Goal: Task Accomplishment & Management: Manage account settings

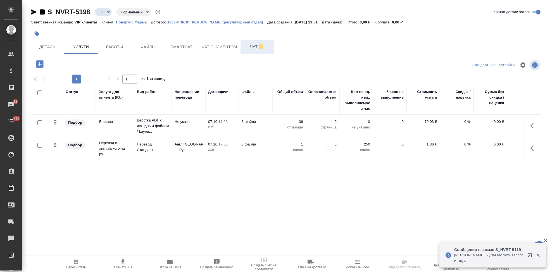
click at [252, 50] on span "Чат" at bounding box center [257, 46] width 27 height 7
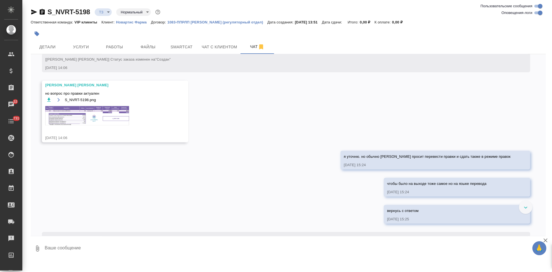
scroll to position [432, 0]
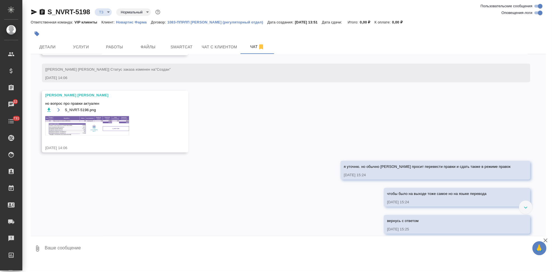
click at [101, 130] on img at bounding box center [87, 125] width 84 height 19
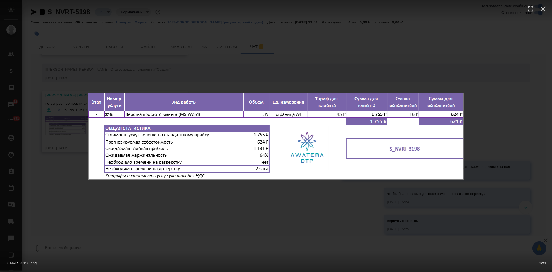
click at [221, 213] on div "S_NVRT-5198.png 1 of 1" at bounding box center [276, 136] width 552 height 272
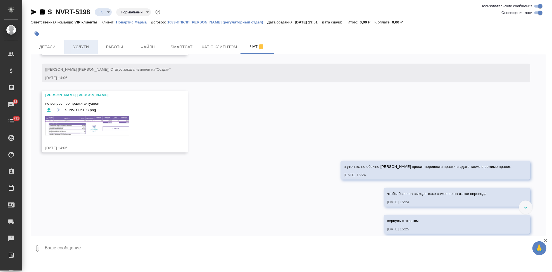
click at [77, 47] on span "Услуги" at bounding box center [81, 47] width 27 height 7
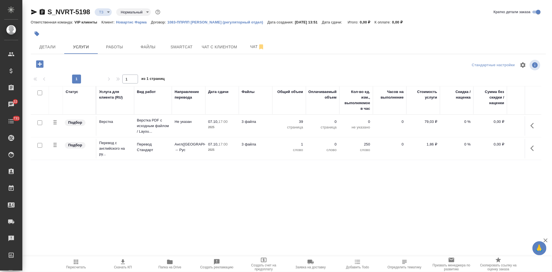
click at [534, 148] on icon "button" at bounding box center [533, 148] width 7 height 7
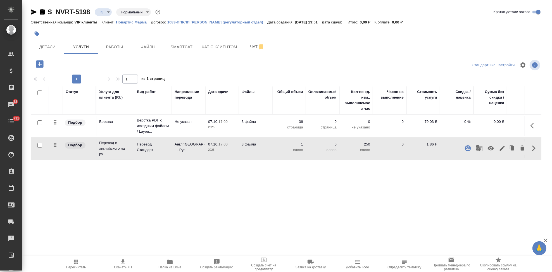
click at [505, 147] on icon "button" at bounding box center [502, 148] width 7 height 7
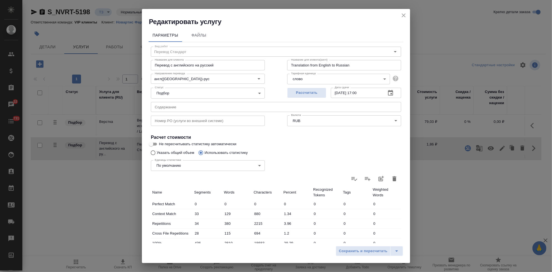
scroll to position [108, 0]
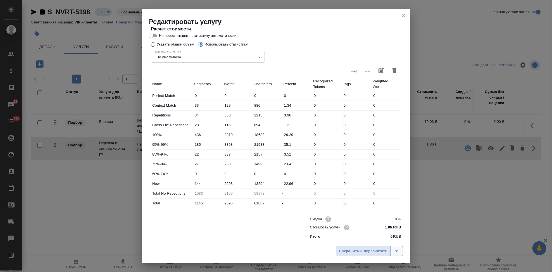
click at [397, 251] on icon "split button" at bounding box center [396, 251] width 7 height 7
click at [368, 240] on li "Сохранить" at bounding box center [370, 239] width 67 height 9
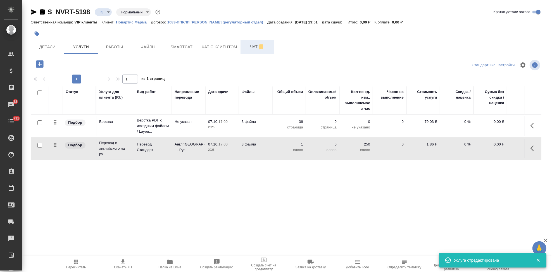
click at [247, 51] on button "Чат" at bounding box center [257, 47] width 34 height 14
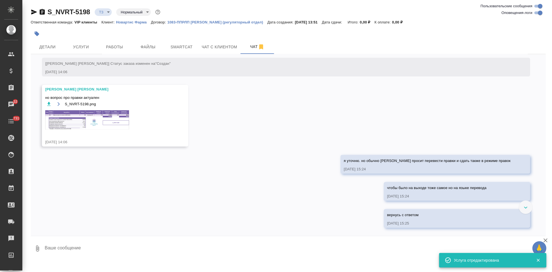
scroll to position [432, 0]
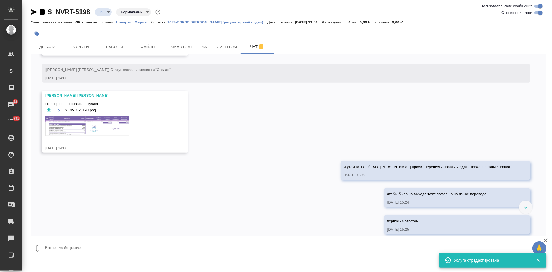
click at [90, 128] on img at bounding box center [87, 125] width 84 height 19
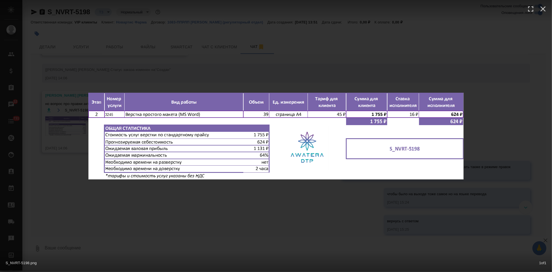
click at [290, 205] on div "S_NVRT-5198.png 1 of 1" at bounding box center [276, 136] width 552 height 272
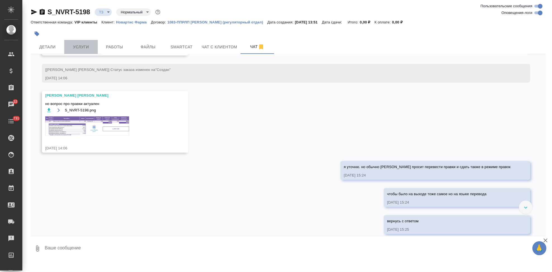
click at [73, 42] on button "Услуги" at bounding box center [81, 47] width 34 height 14
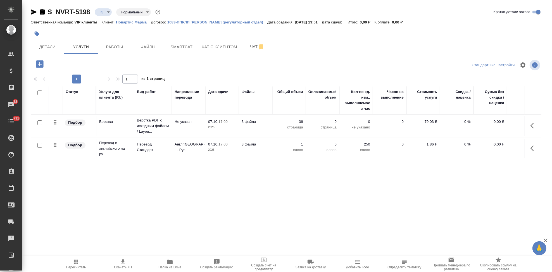
click at [75, 263] on icon "button" at bounding box center [76, 262] width 7 height 7
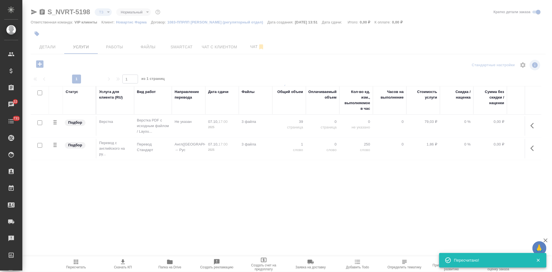
type input "new"
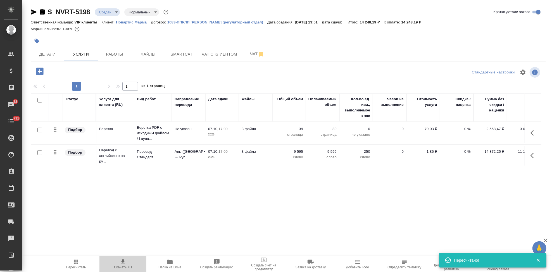
click at [120, 262] on icon "button" at bounding box center [123, 262] width 7 height 7
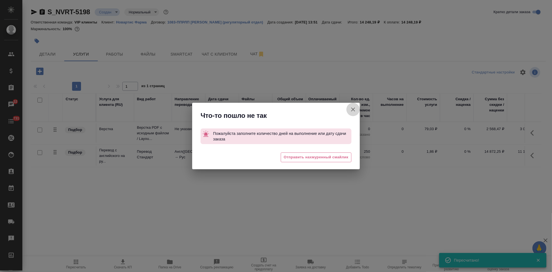
click at [352, 110] on icon "button" at bounding box center [353, 110] width 4 height 4
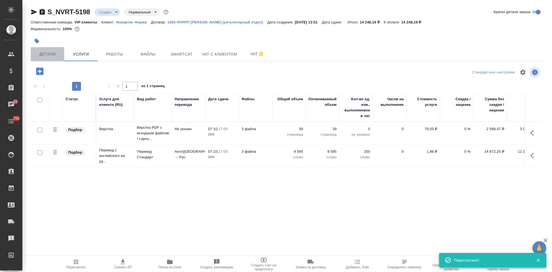
click at [46, 54] on span "Детали" at bounding box center [47, 54] width 27 height 7
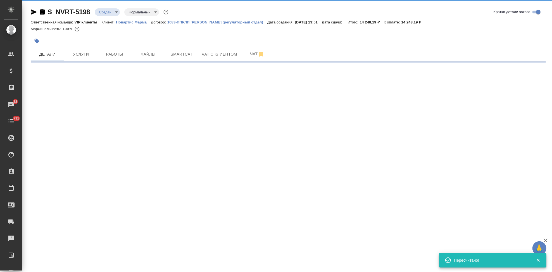
select select "RU"
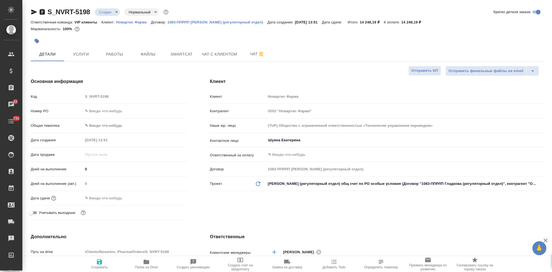
type textarea "x"
click at [106, 200] on input "text" at bounding box center [107, 198] width 49 height 8
click at [167, 197] on div at bounding box center [135, 198] width 104 height 9
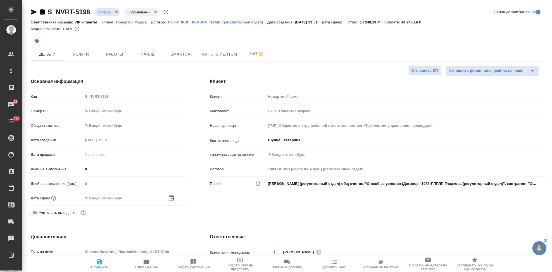
click at [171, 197] on icon "button" at bounding box center [171, 198] width 7 height 7
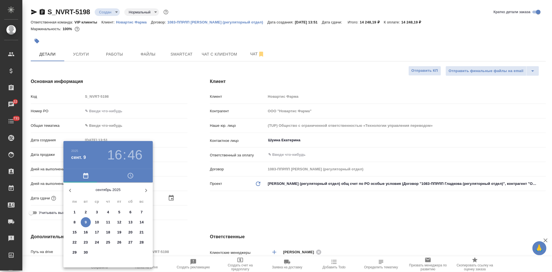
click at [145, 192] on icon "button" at bounding box center [146, 190] width 7 height 7
click at [85, 223] on p "7" at bounding box center [86, 223] width 2 height 6
type input "07.10.2025 16:46"
type textarea "x"
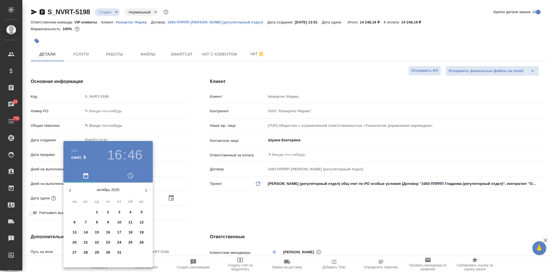
type textarea "x"
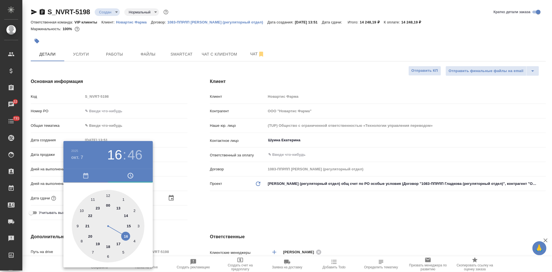
type textarea "x"
type input "07.10.2025 17:46"
type textarea "x"
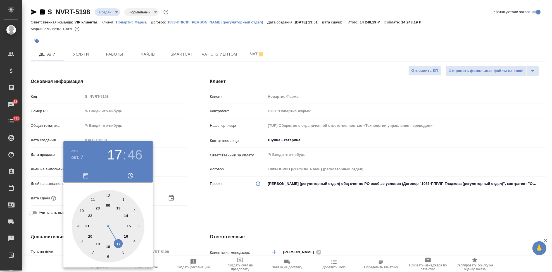
type textarea "x"
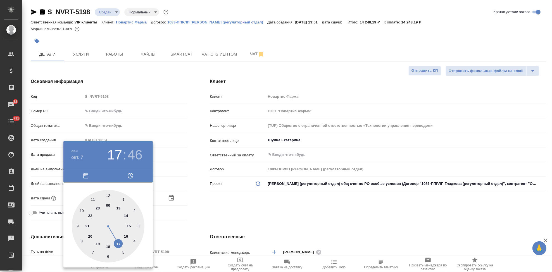
click at [119, 242] on div at bounding box center [108, 226] width 73 height 73
type textarea "x"
type input "07.10.2025 17:57"
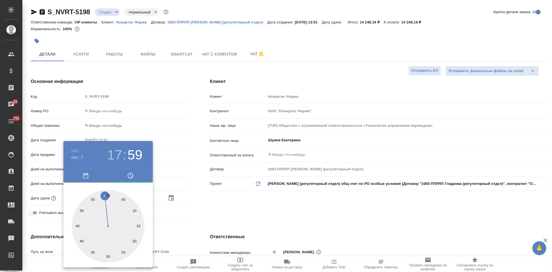
type textarea "x"
type input "07.10.2025 17:00"
type textarea "x"
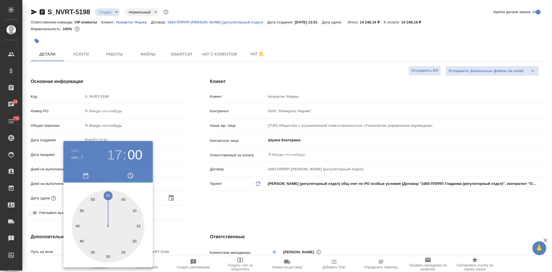
type textarea "x"
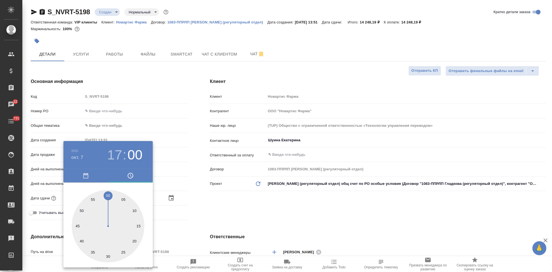
drag, startPoint x: 106, startPoint y: 203, endPoint x: 107, endPoint y: 196, distance: 7.3
click at [107, 196] on div at bounding box center [108, 226] width 73 height 73
type textarea "x"
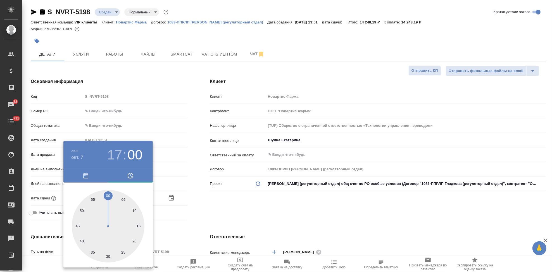
type textarea "x"
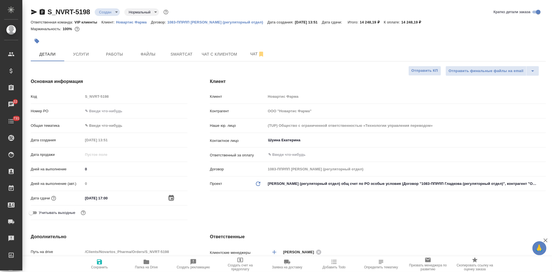
click at [247, 214] on div "Клиент Клиент Новартис Фарма Контрагент ООО "Новартис Фарма" Наше юр. лицо (TUP…" at bounding box center [378, 150] width 358 height 166
click at [95, 265] on span "Сохранить" at bounding box center [99, 267] width 17 height 4
type textarea "x"
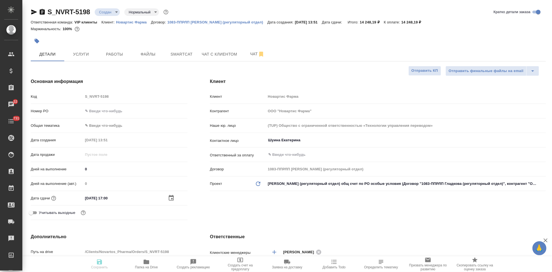
type textarea "x"
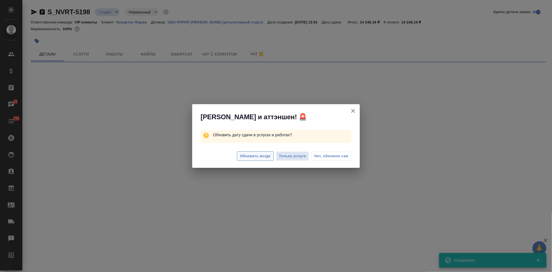
select select "RU"
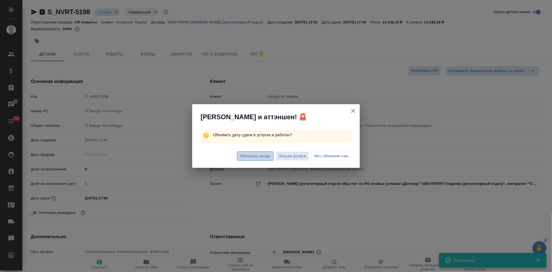
click at [247, 156] on span "Обновить везде" at bounding box center [255, 156] width 31 height 6
type textarea "x"
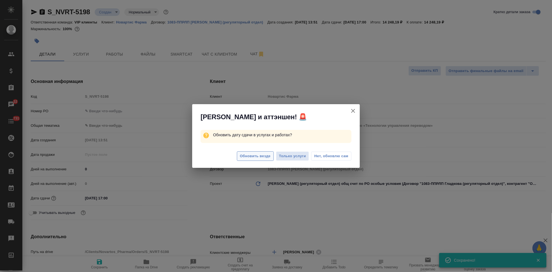
type textarea "x"
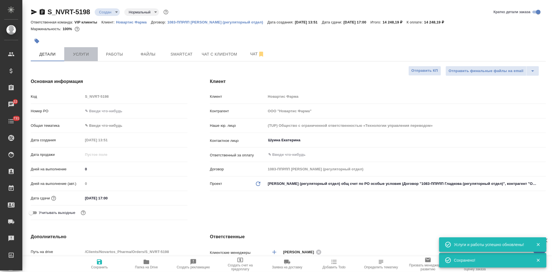
click at [82, 55] on span "Услуги" at bounding box center [81, 54] width 27 height 7
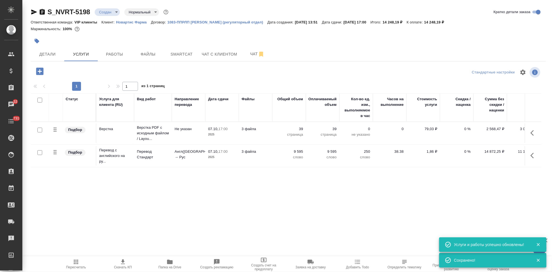
click at [74, 267] on span "Пересчитать" at bounding box center [76, 267] width 20 height 4
click at [127, 264] on span "Скачать КП" at bounding box center [123, 264] width 40 height 11
